Goal: Information Seeking & Learning: Learn about a topic

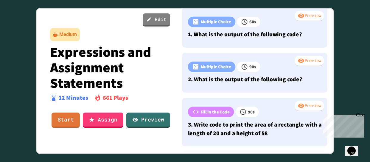
scroll to position [36, 0]
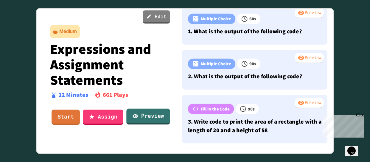
click at [149, 115] on link "Preview" at bounding box center [147, 117] width 43 height 16
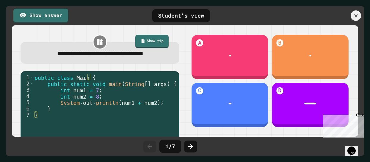
click at [141, 46] on link "Show tip" at bounding box center [152, 41] width 34 height 13
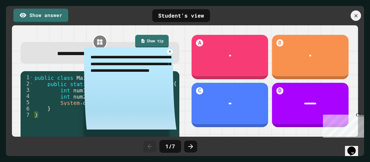
click at [141, 46] on link "Show tip" at bounding box center [152, 41] width 34 height 13
click at [168, 52] on icon at bounding box center [170, 51] width 4 height 4
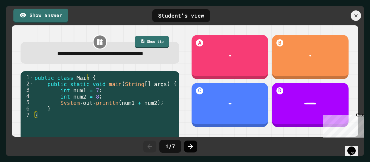
click at [190, 144] on icon at bounding box center [190, 146] width 7 height 7
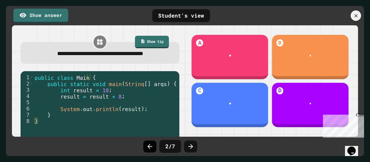
click at [148, 146] on icon at bounding box center [149, 146] width 5 height 5
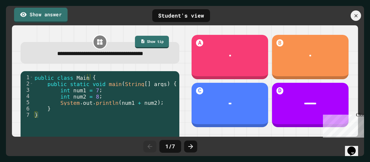
click at [52, 13] on link "Show answer" at bounding box center [41, 14] width 54 height 15
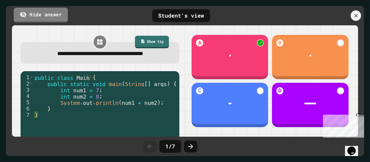
click at [52, 13] on link "Hide answer" at bounding box center [41, 14] width 54 height 15
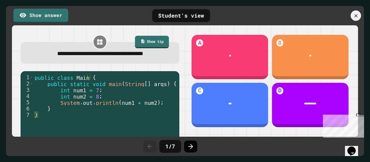
click at [190, 143] on icon at bounding box center [190, 146] width 7 height 7
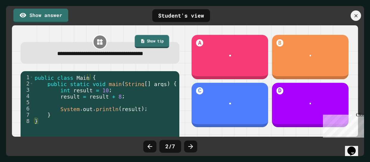
click at [150, 38] on link "Show tip" at bounding box center [152, 41] width 35 height 13
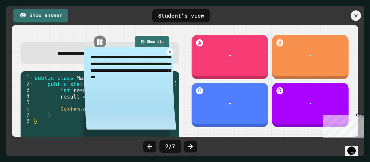
click at [168, 50] on icon at bounding box center [170, 51] width 4 height 4
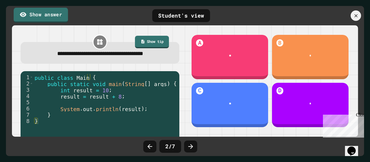
click at [52, 17] on link "Show answer" at bounding box center [41, 14] width 54 height 15
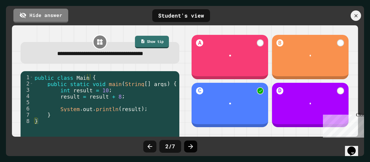
click at [189, 144] on icon at bounding box center [190, 146] width 7 height 7
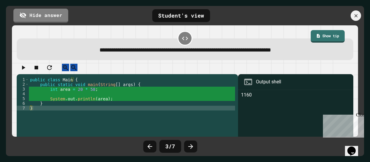
click at [27, 69] on icon "button" at bounding box center [23, 67] width 7 height 7
click at [27, 69] on div at bounding box center [185, 69] width 336 height 10
click at [27, 69] on icon "button" at bounding box center [23, 67] width 7 height 7
click at [35, 12] on link "Hide answer" at bounding box center [40, 14] width 53 height 15
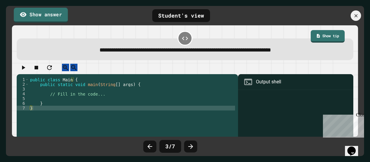
click at [35, 12] on link "Show answer" at bounding box center [41, 14] width 54 height 15
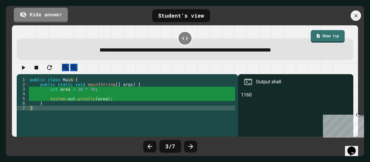
click at [35, 12] on link "Hide answer" at bounding box center [41, 14] width 54 height 15
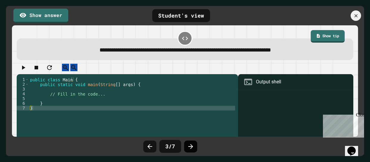
click at [189, 147] on icon at bounding box center [190, 146] width 7 height 7
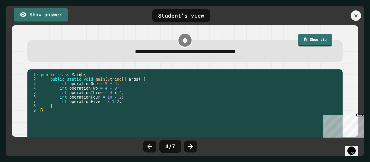
click at [43, 10] on link "Show answer" at bounding box center [41, 14] width 54 height 15
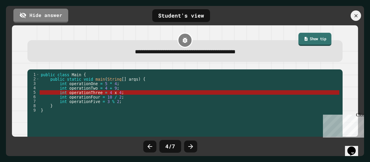
click at [310, 41] on link "Show tip" at bounding box center [314, 39] width 33 height 13
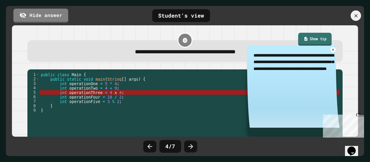
click at [310, 41] on link "Show tip" at bounding box center [315, 39] width 34 height 13
click at [332, 51] on icon at bounding box center [333, 50] width 3 height 3
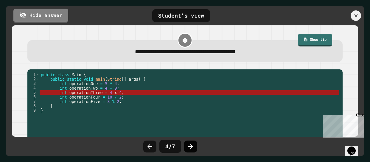
click at [193, 145] on icon at bounding box center [190, 146] width 7 height 7
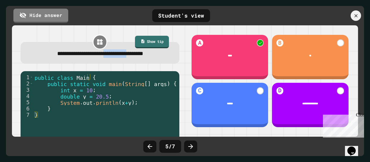
drag, startPoint x: 102, startPoint y: 35, endPoint x: 141, endPoint y: 31, distance: 38.9
click at [141, 31] on div "**********" at bounding box center [100, 80] width 170 height 105
click at [189, 147] on icon at bounding box center [190, 146] width 7 height 7
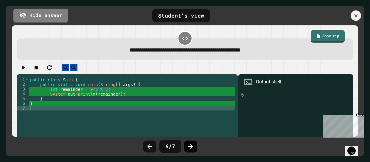
click at [194, 146] on div at bounding box center [190, 146] width 13 height 12
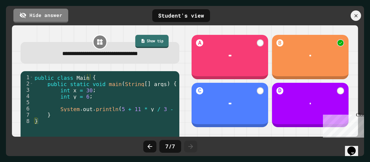
click at [140, 39] on icon at bounding box center [142, 40] width 4 height 5
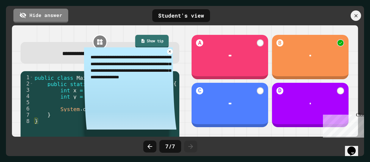
click at [140, 39] on icon at bounding box center [142, 40] width 4 height 5
click at [168, 52] on icon at bounding box center [169, 51] width 3 height 3
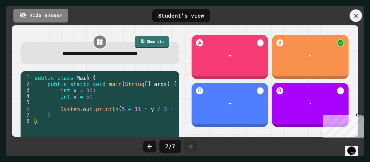
click at [354, 18] on icon at bounding box center [355, 16] width 7 height 7
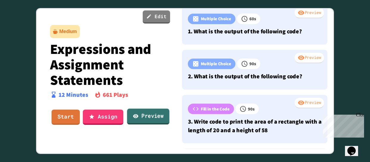
click at [160, 109] on link "Preview" at bounding box center [148, 117] width 42 height 16
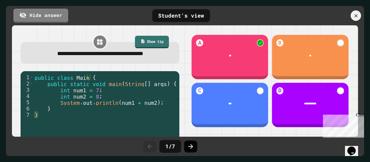
click at [188, 146] on icon at bounding box center [190, 146] width 5 height 5
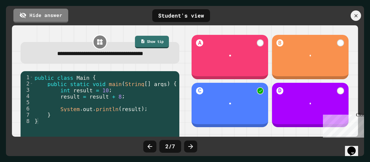
click at [188, 146] on icon at bounding box center [190, 146] width 5 height 5
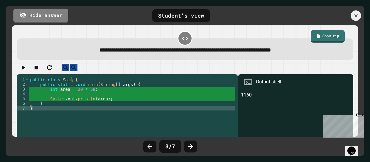
click at [188, 146] on icon at bounding box center [190, 146] width 5 height 5
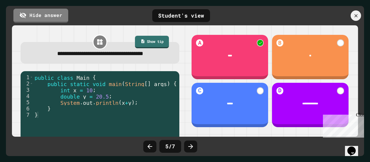
click at [188, 146] on icon at bounding box center [190, 146] width 5 height 5
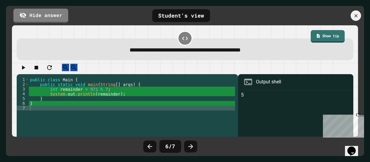
click at [188, 146] on icon at bounding box center [190, 146] width 5 height 5
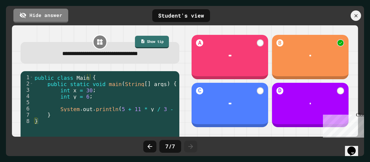
click at [188, 146] on icon at bounding box center [190, 146] width 5 height 5
click at [355, 15] on icon at bounding box center [355, 16] width 7 height 7
